Goal: Transaction & Acquisition: Subscribe to service/newsletter

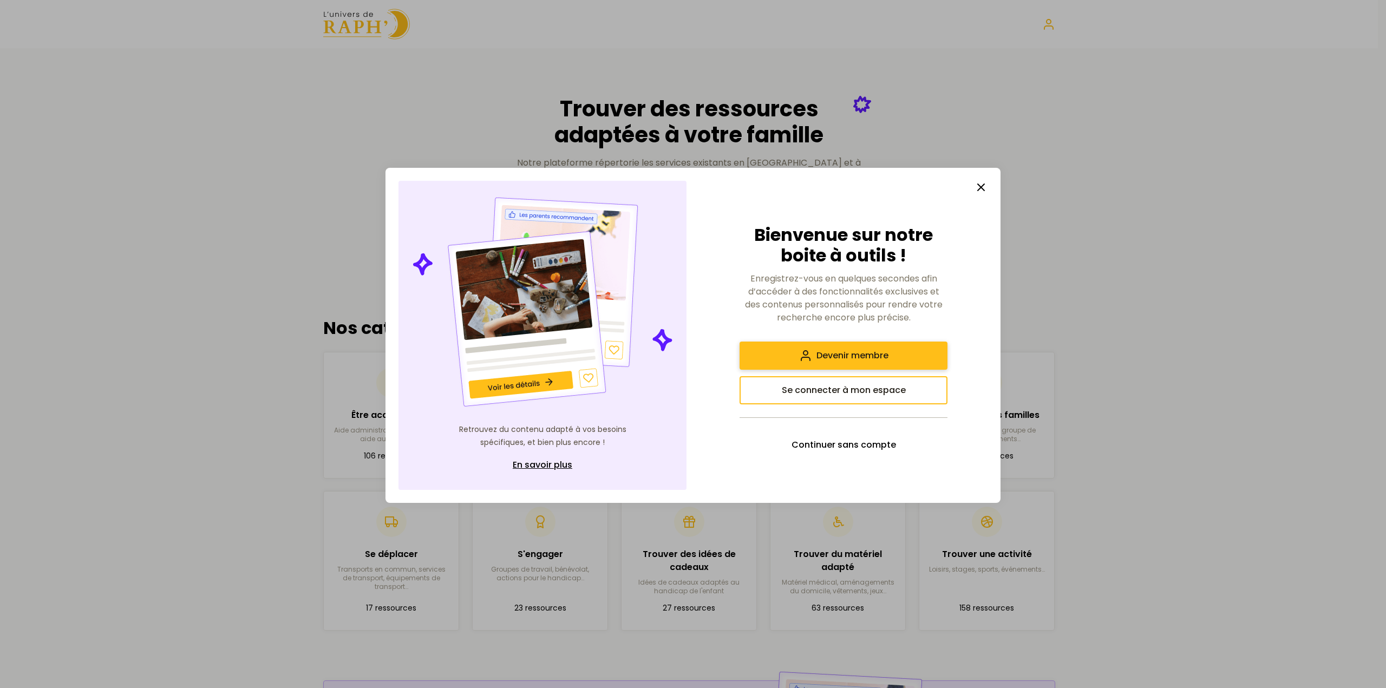
click at [865, 361] on span "Devenir membre" at bounding box center [852, 355] width 72 height 13
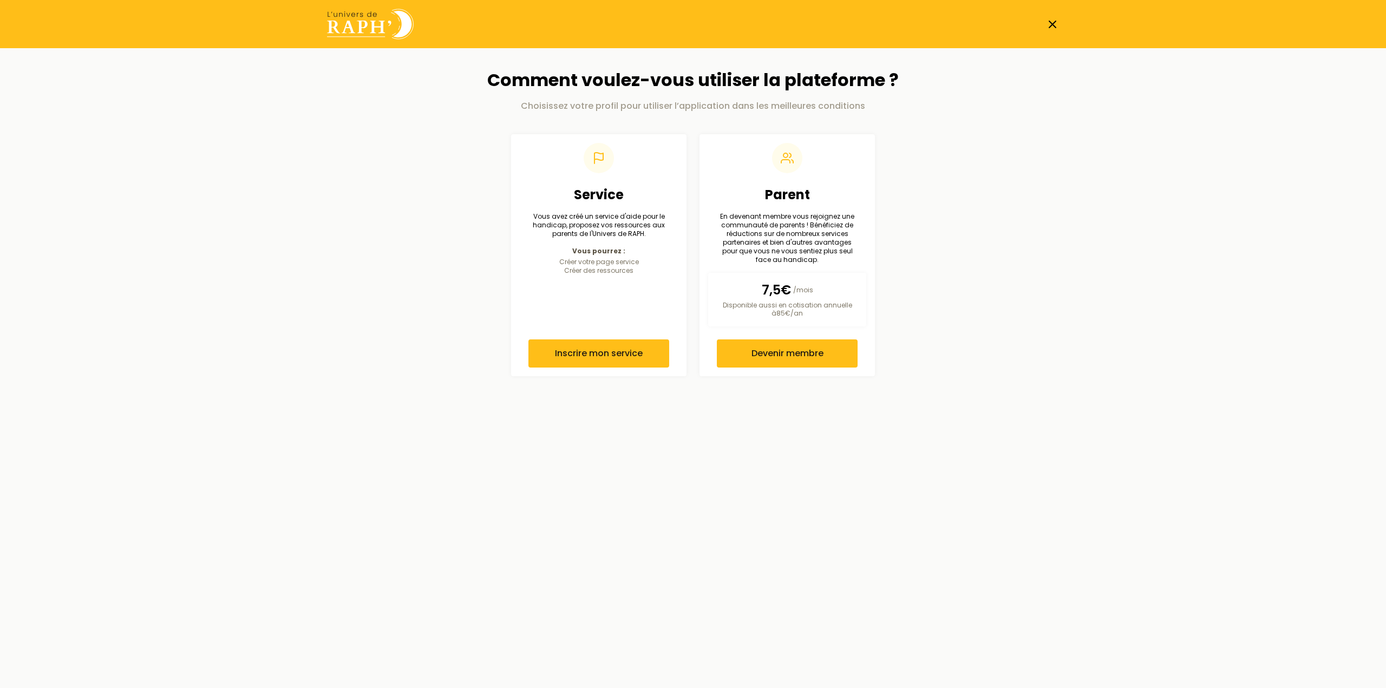
drag, startPoint x: 385, startPoint y: 28, endPoint x: 436, endPoint y: 169, distance: 150.7
click at [385, 28] on img at bounding box center [370, 24] width 87 height 31
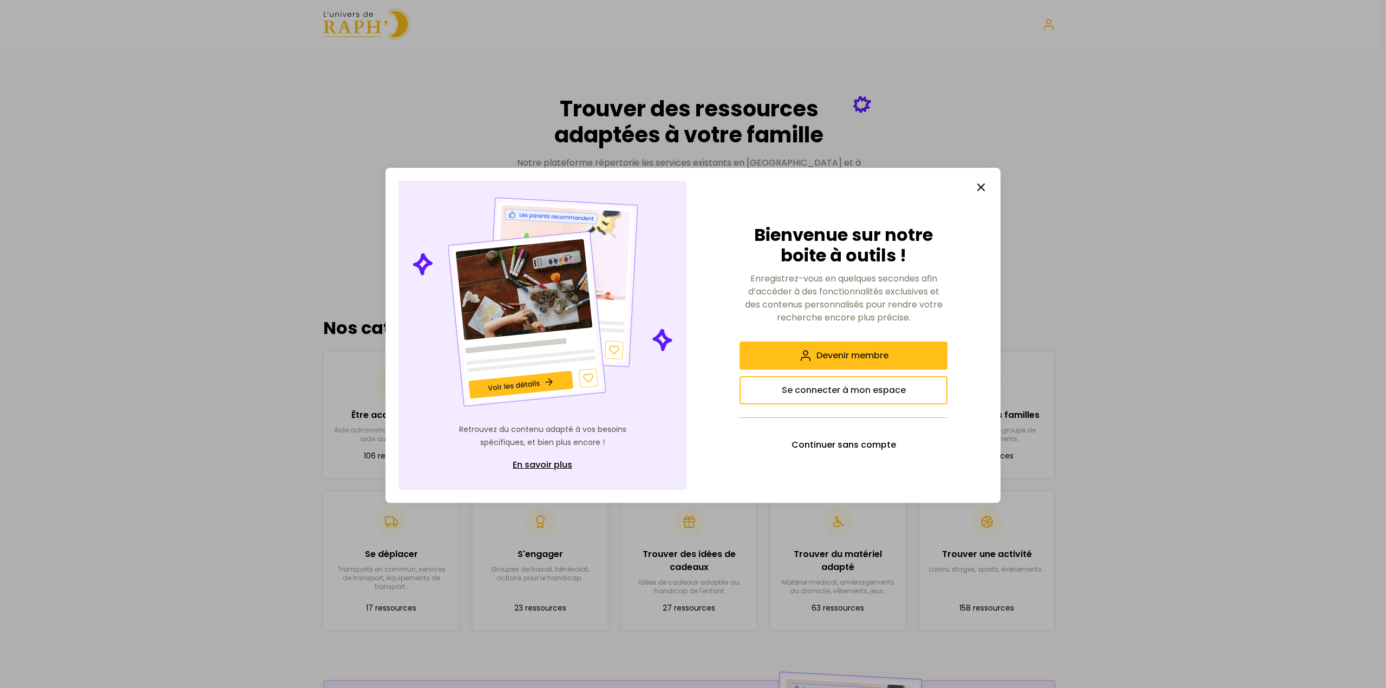
click at [982, 189] on icon "button" at bounding box center [981, 187] width 13 height 13
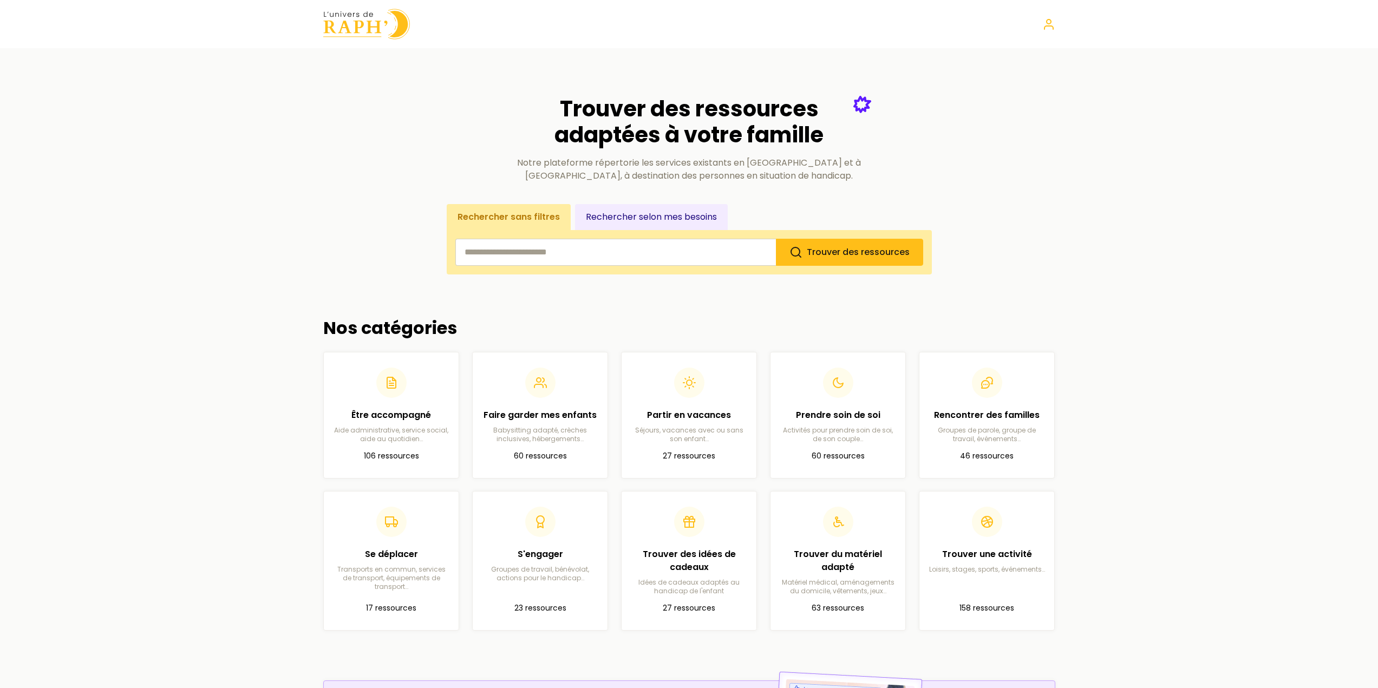
click at [637, 256] on input "search" at bounding box center [615, 252] width 321 height 27
click at [388, 234] on section "Trouver des ressources adaptées à votre famille Notre plateforme répertorie les…" at bounding box center [689, 172] width 732 height 205
click at [543, 252] on input "search" at bounding box center [615, 252] width 321 height 27
click at [645, 251] on input "search" at bounding box center [615, 252] width 321 height 27
click at [1139, 134] on main "Trouver des ressources adaptées à votre famille Notre plateforme répertorie les…" at bounding box center [689, 474] width 1378 height 852
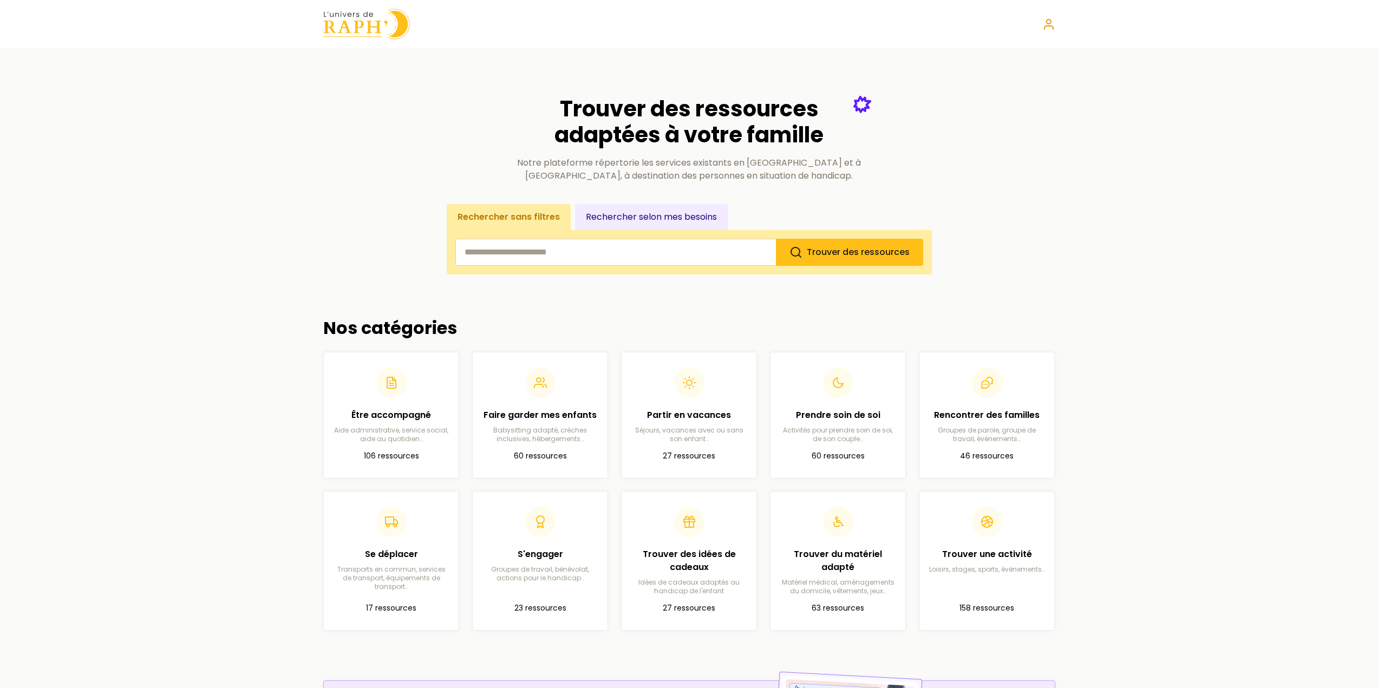
click at [1050, 24] on icon at bounding box center [1048, 24] width 13 height 13
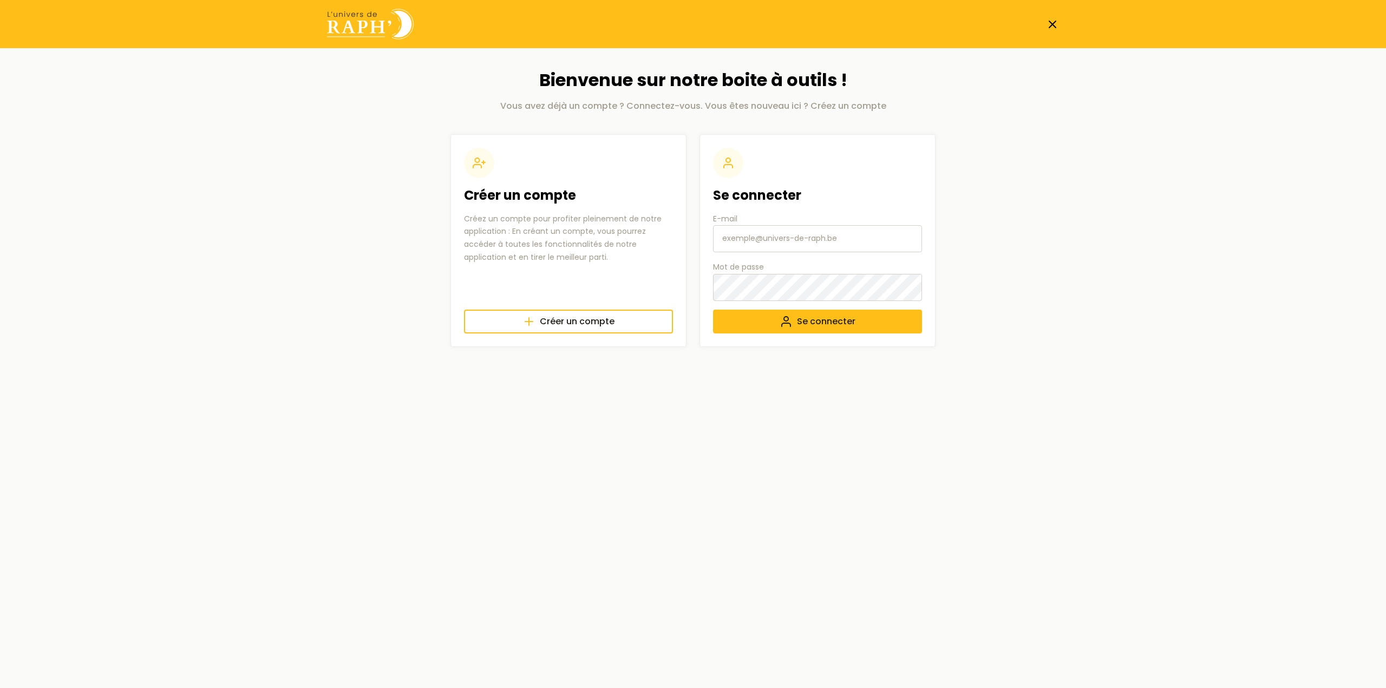
type input "[EMAIL_ADDRESS][DOMAIN_NAME]"
click at [592, 322] on span "Créer un compte" at bounding box center [577, 321] width 75 height 13
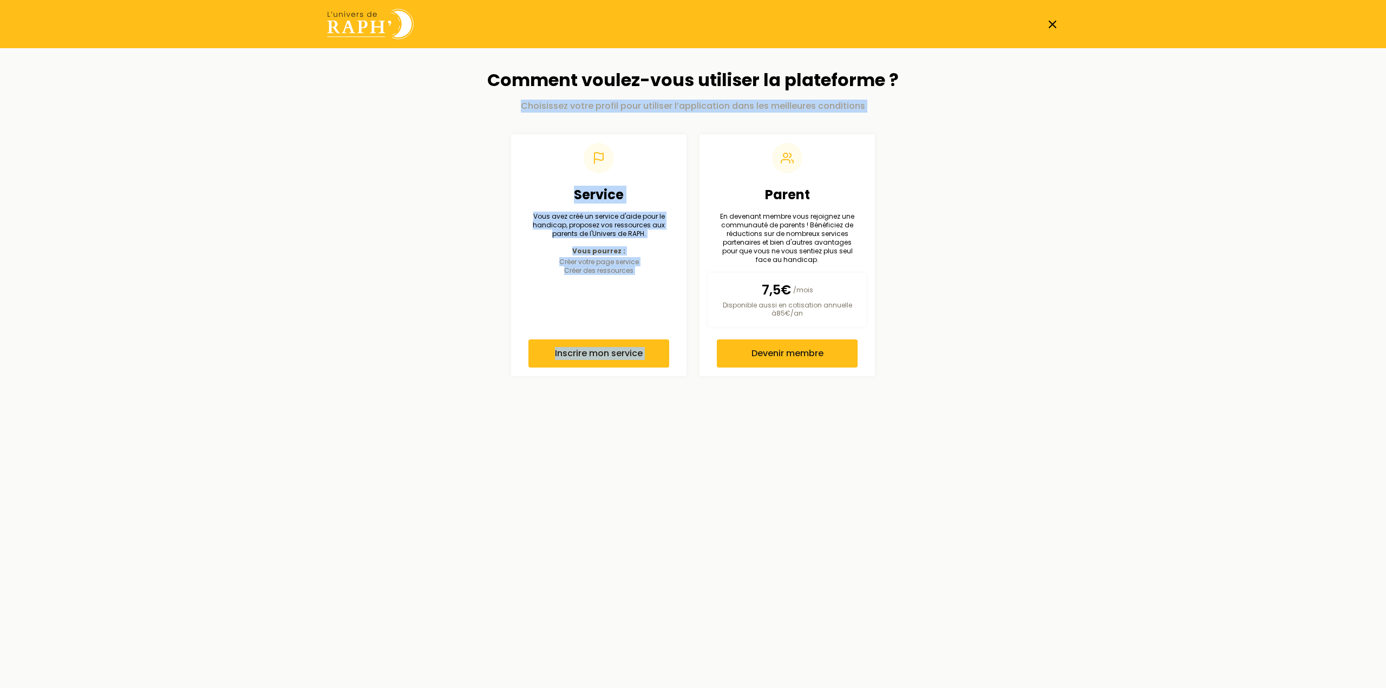
drag, startPoint x: 507, startPoint y: 119, endPoint x: 907, endPoint y: 128, distance: 400.8
click at [905, 128] on div "Comment voulez-vous utiliser la plateforme ? Choisissez votre profil pour utili…" at bounding box center [692, 223] width 485 height 306
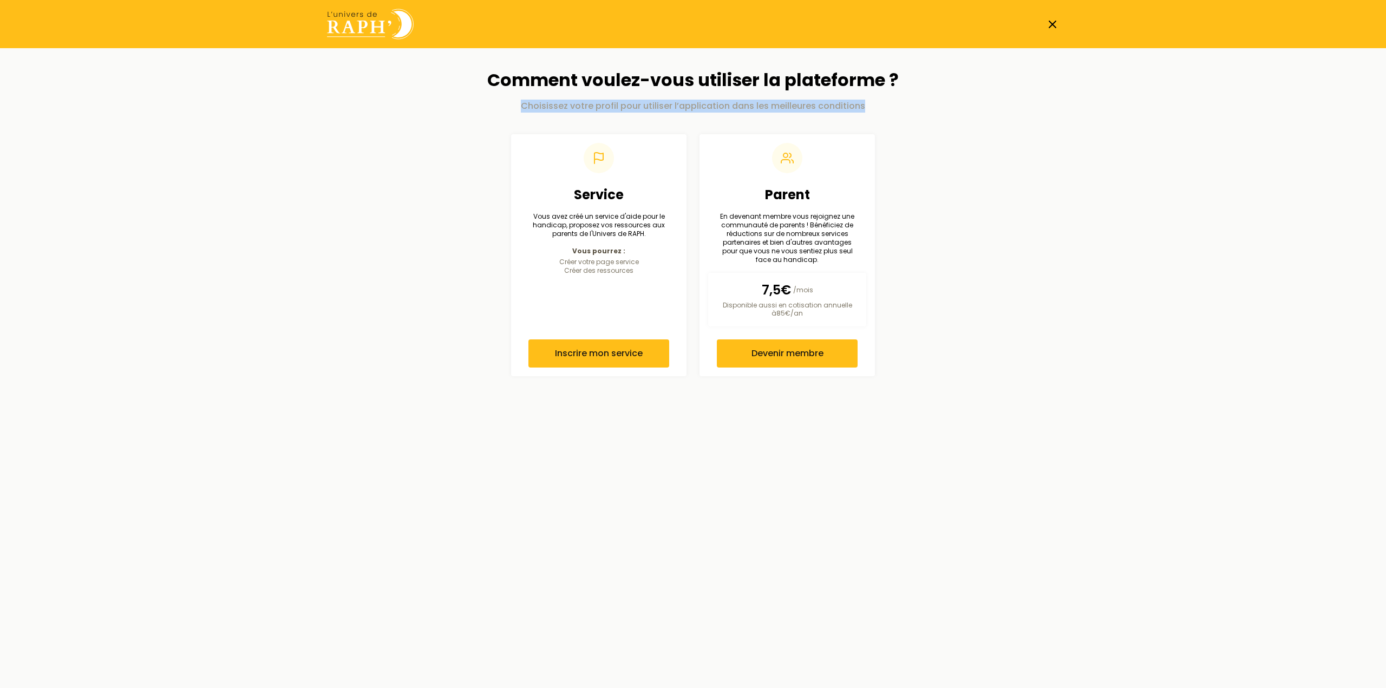
click at [907, 128] on div "Comment voulez-vous utiliser la plateforme ? Choisissez votre profil pour utili…" at bounding box center [692, 223] width 485 height 306
drag, startPoint x: 576, startPoint y: 110, endPoint x: 872, endPoint y: 121, distance: 295.8
click at [872, 121] on div "Comment voulez-vous utiliser la plateforme ? Choisissez votre profil pour utili…" at bounding box center [692, 223] width 485 height 306
click at [897, 111] on p "Choisissez votre profil pour utiliser l’application dans les meilleures conditi…" at bounding box center [692, 106] width 485 height 13
click at [1057, 25] on icon at bounding box center [1052, 24] width 13 height 13
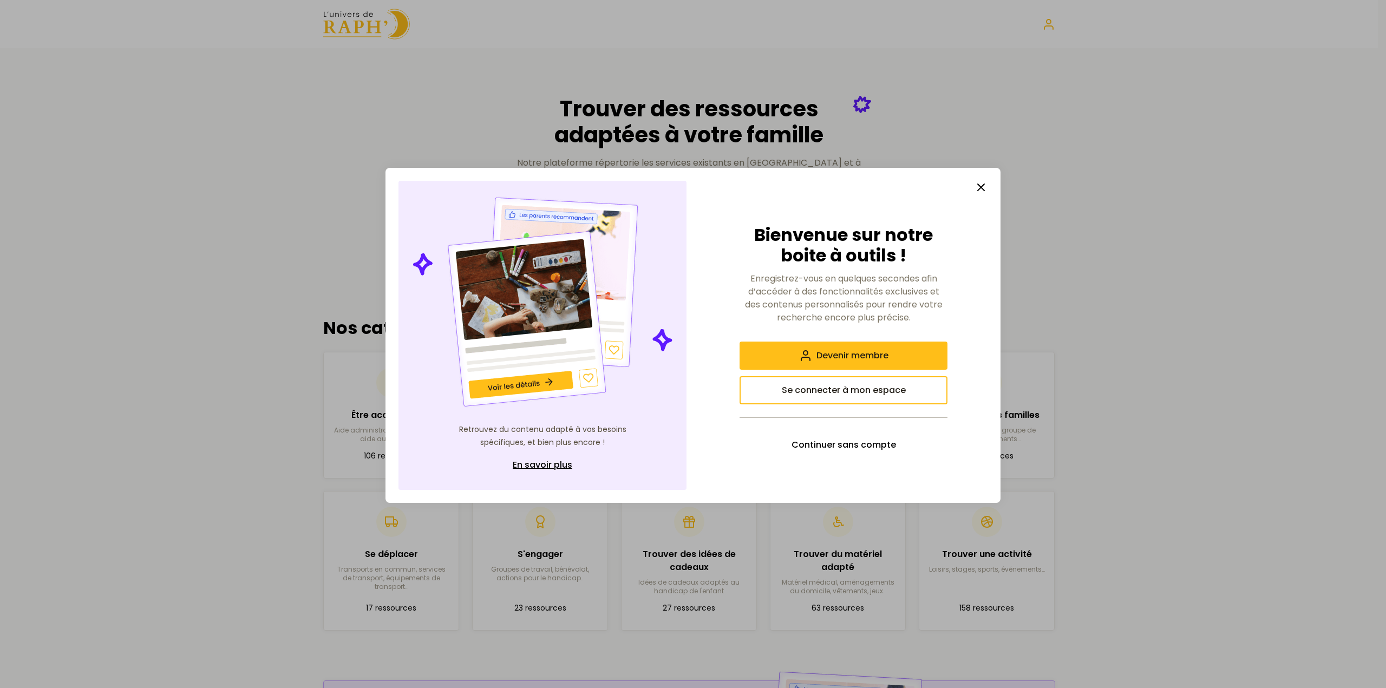
click at [979, 188] on line "button" at bounding box center [981, 187] width 6 height 6
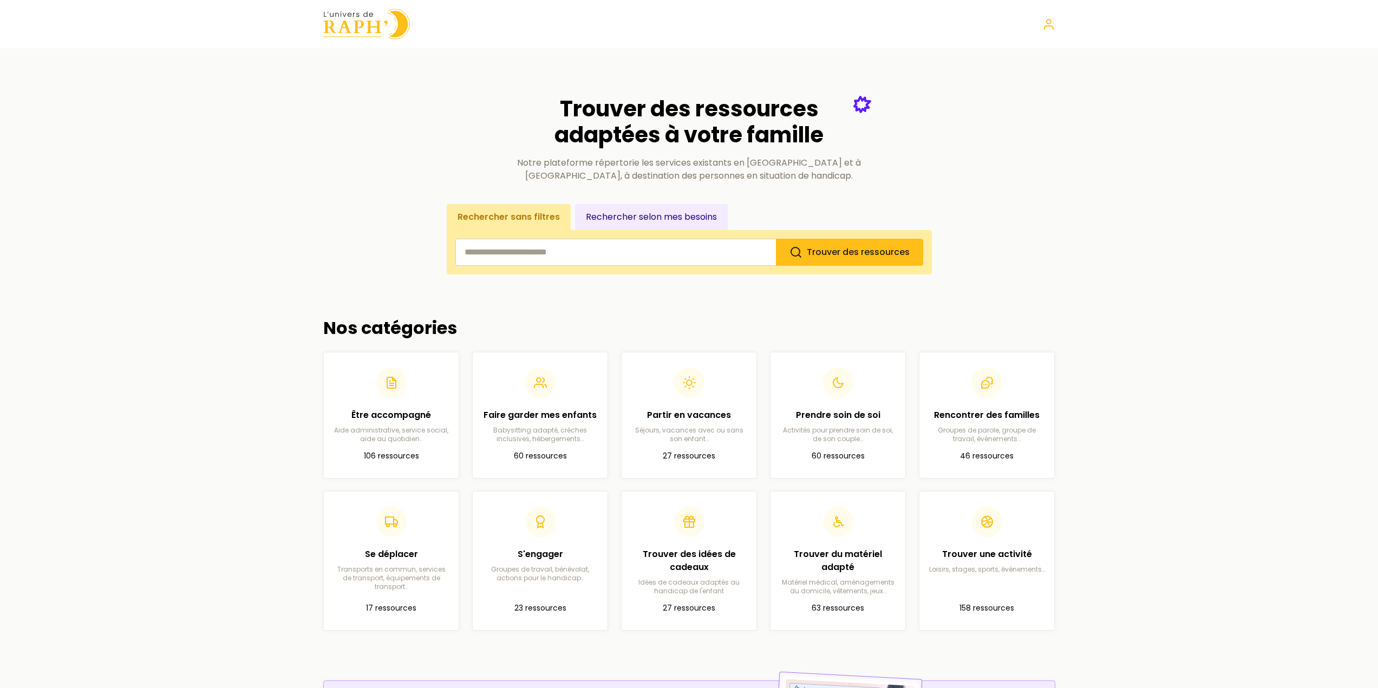
scroll to position [428, 0]
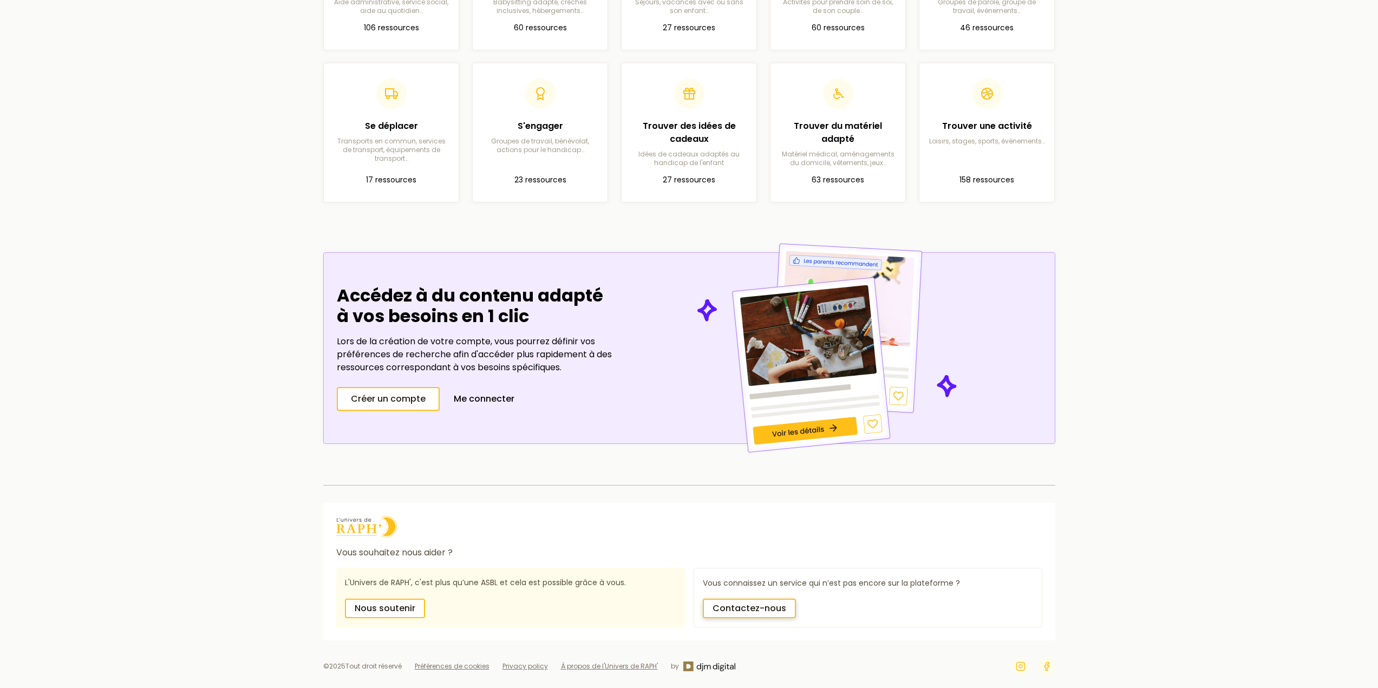
click at [751, 606] on span "Contactez-nous" at bounding box center [749, 608] width 74 height 13
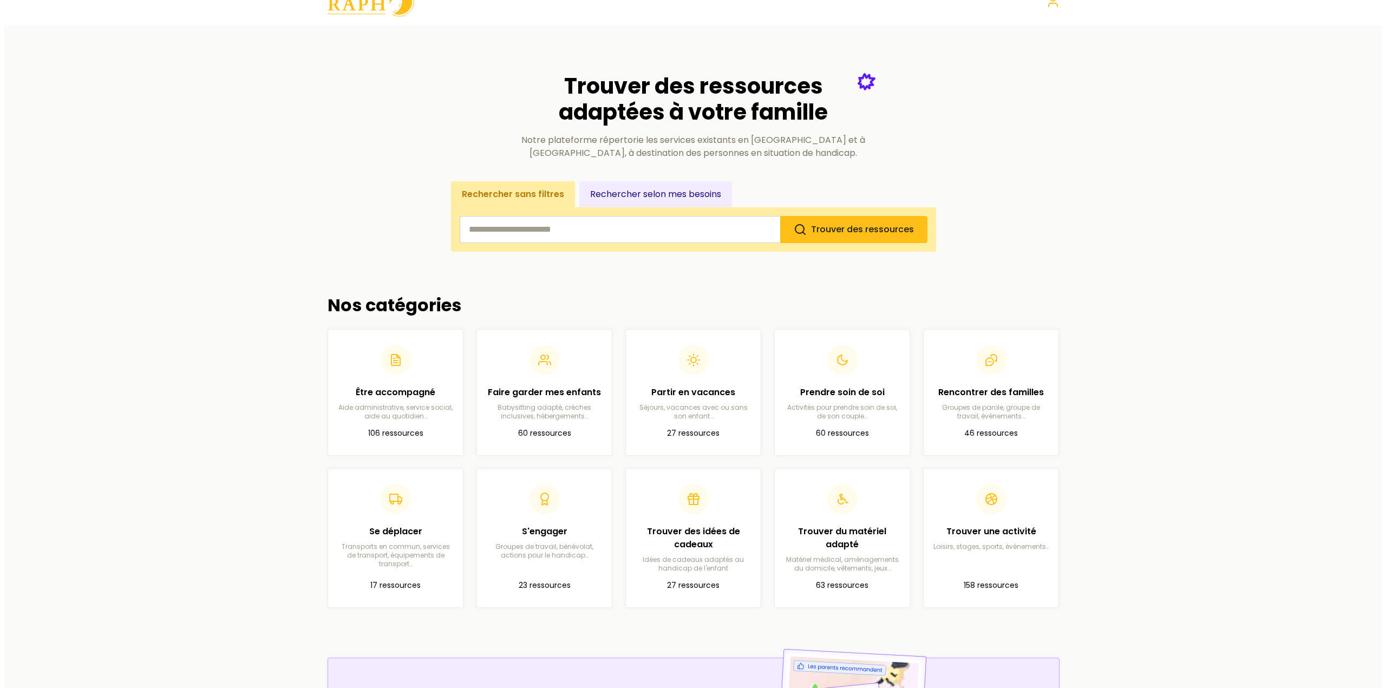
scroll to position [0, 0]
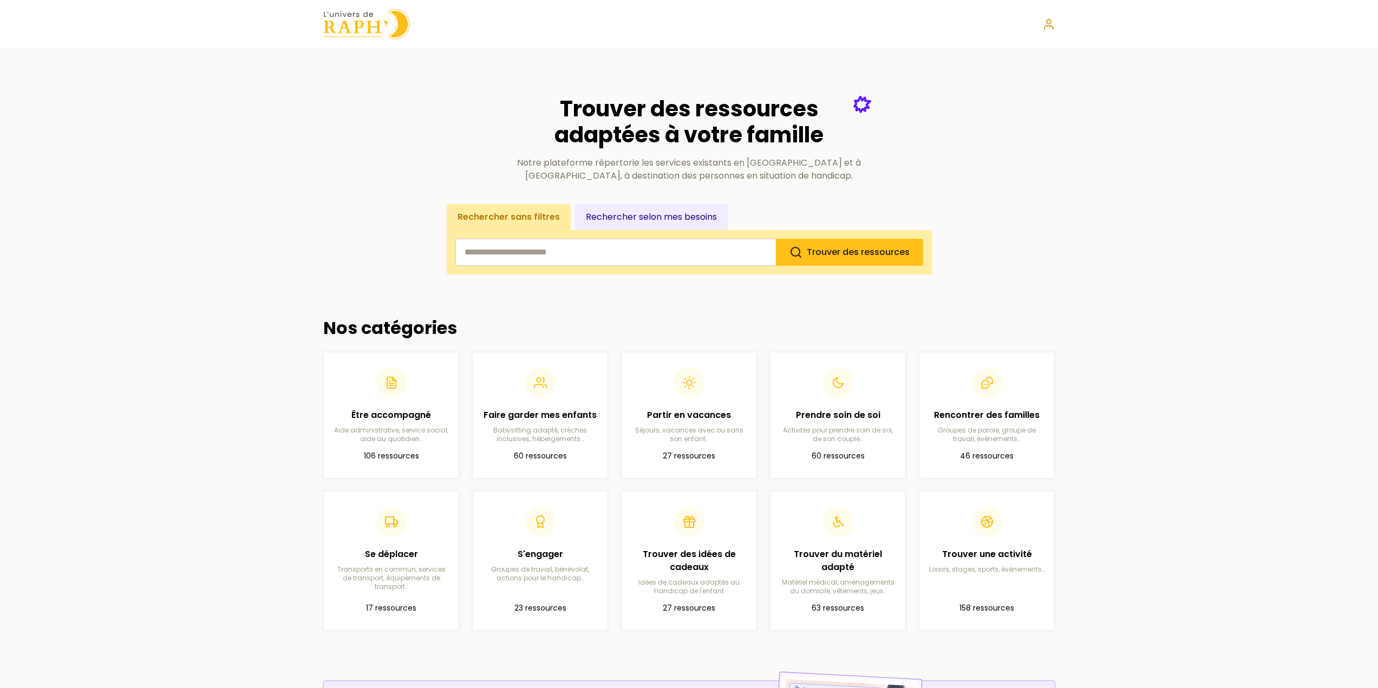
click at [1048, 24] on circle at bounding box center [1049, 21] width 4 height 4
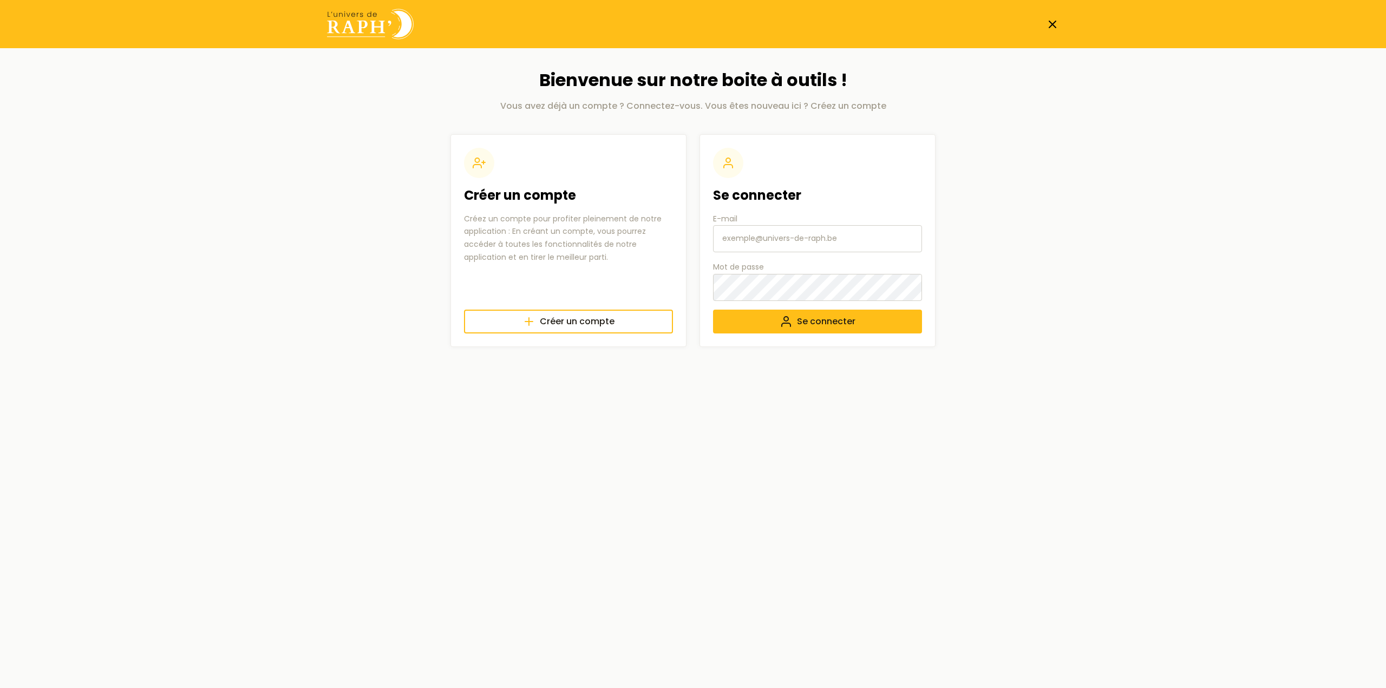
type input "[EMAIL_ADDRESS][DOMAIN_NAME]"
click at [564, 322] on span "Créer un compte" at bounding box center [577, 321] width 75 height 13
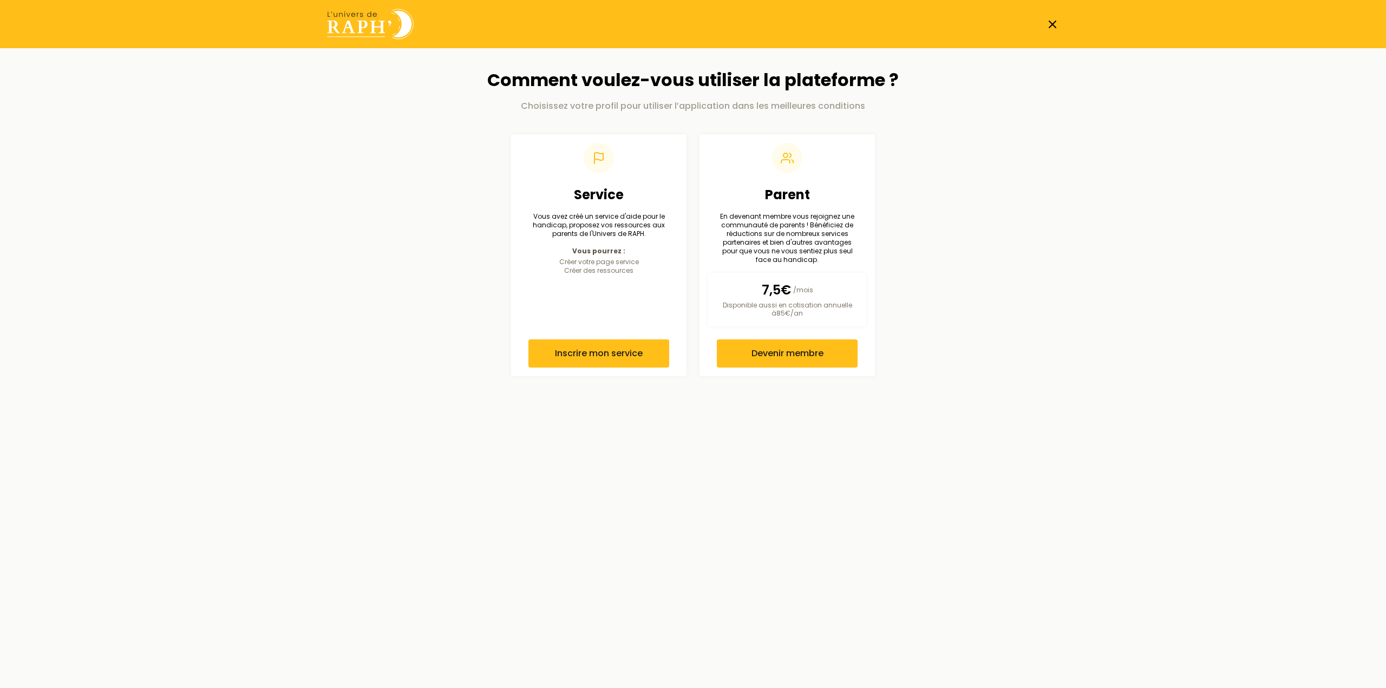
click at [1053, 23] on line at bounding box center [1052, 24] width 6 height 6
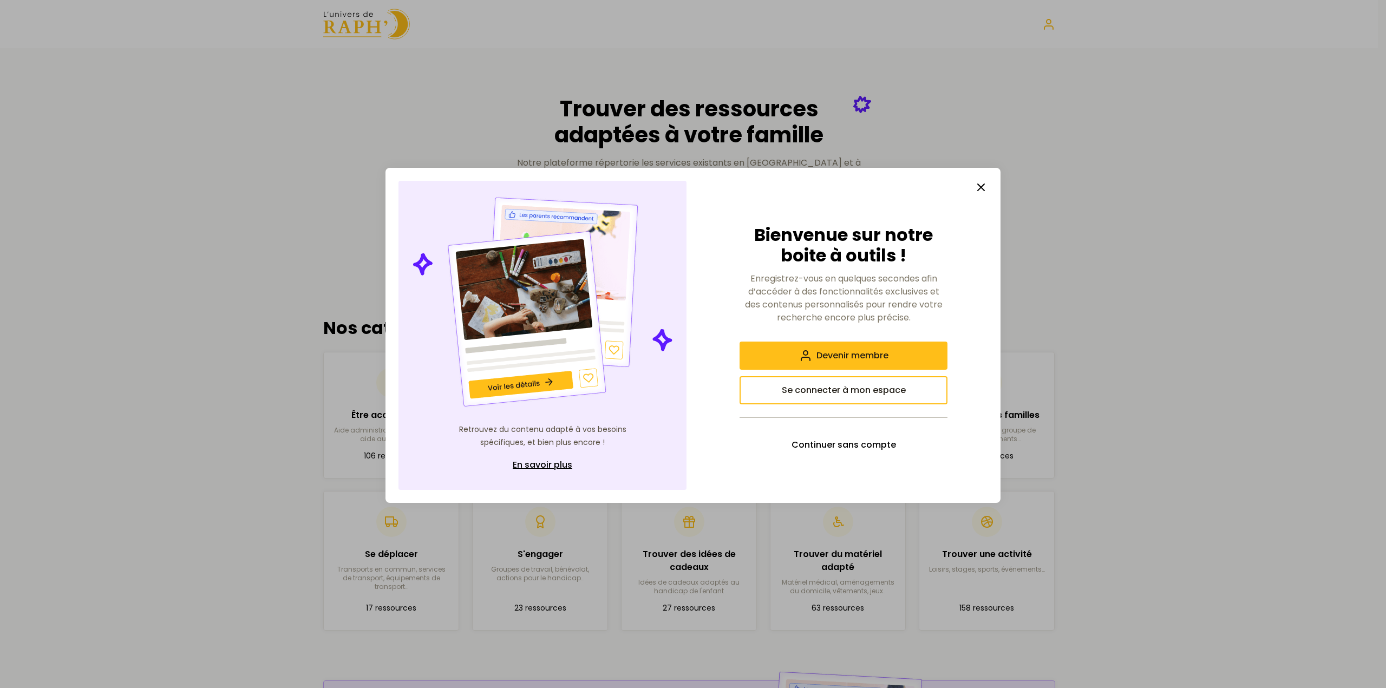
click at [982, 193] on icon "button" at bounding box center [981, 187] width 13 height 13
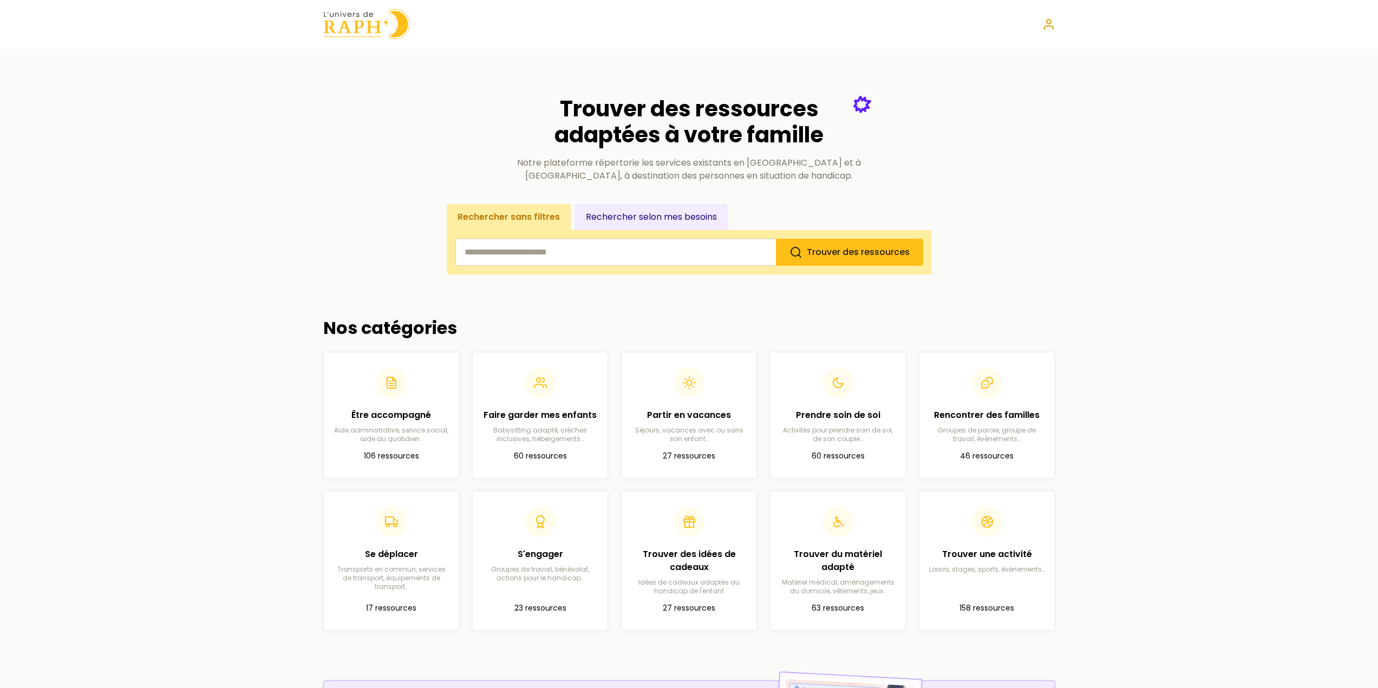
click at [1048, 24] on circle at bounding box center [1049, 21] width 4 height 4
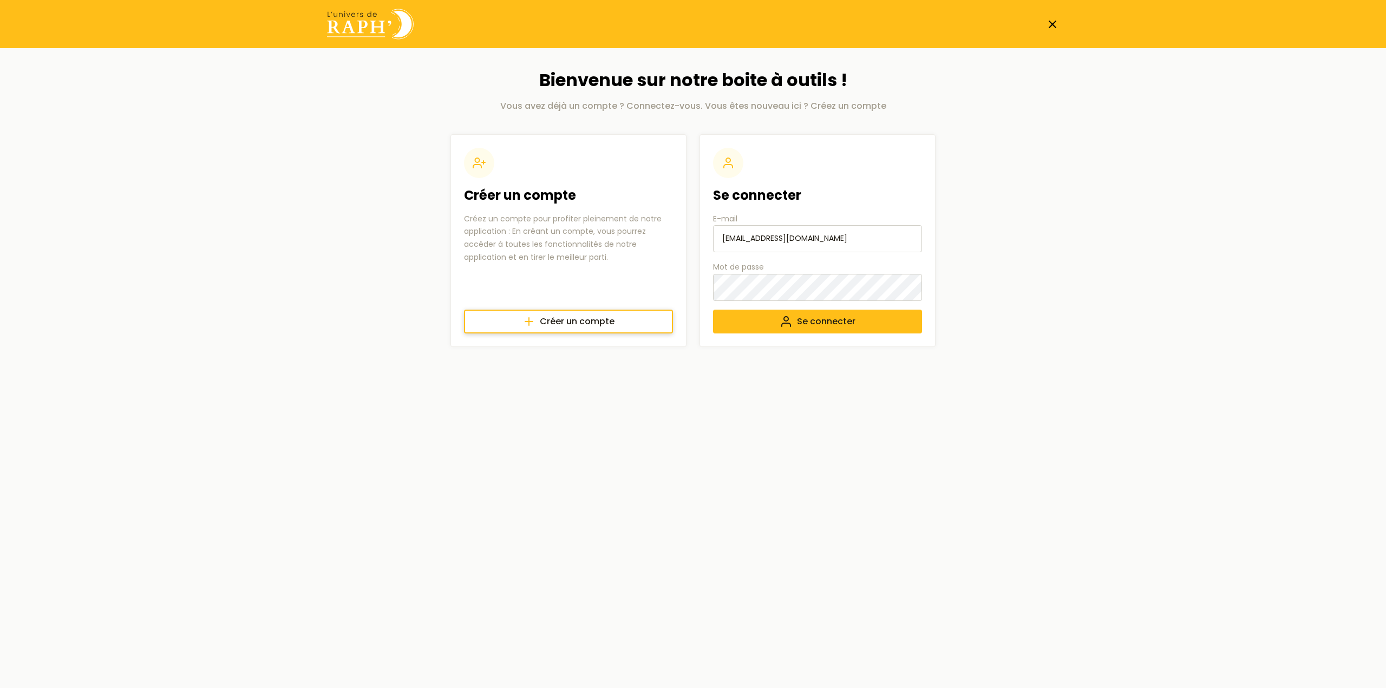
click at [605, 323] on span "Créer un compte" at bounding box center [577, 321] width 75 height 13
